Goal: Task Accomplishment & Management: Manage account settings

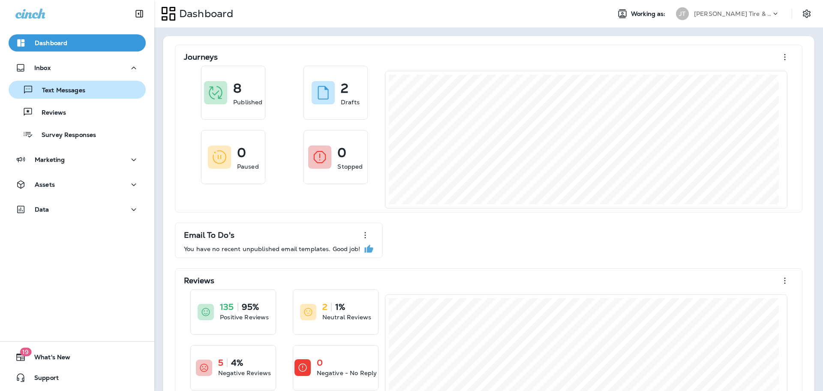
click at [49, 84] on div "Text Messages" at bounding box center [48, 89] width 73 height 13
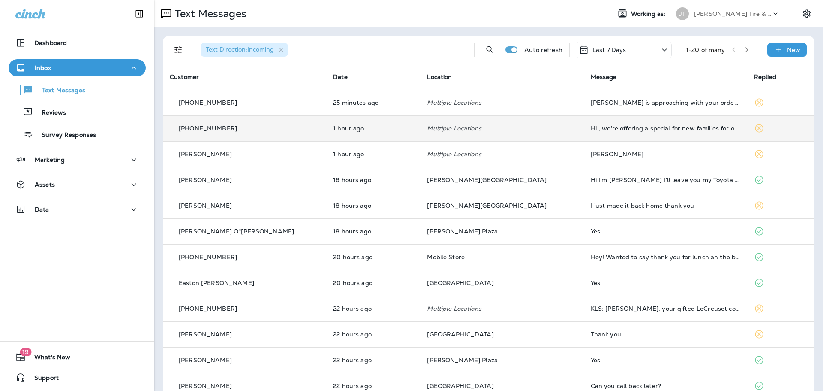
click at [584, 141] on td "Hi , we're offering a special for new families for our fall enrollment. Our spo…" at bounding box center [665, 128] width 163 height 26
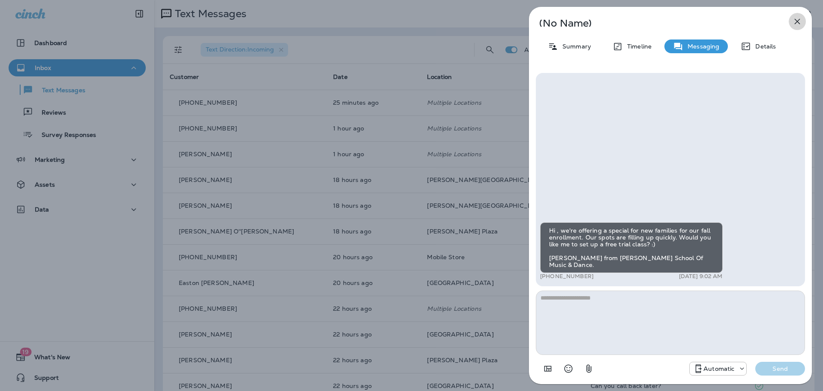
click at [796, 21] on icon "button" at bounding box center [797, 21] width 10 height 10
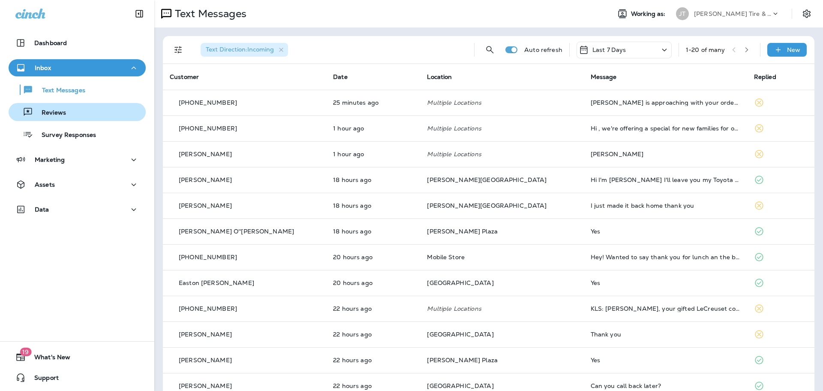
click at [51, 112] on p "Reviews" at bounding box center [49, 113] width 33 height 8
